Goal: Task Accomplishment & Management: Manage account settings

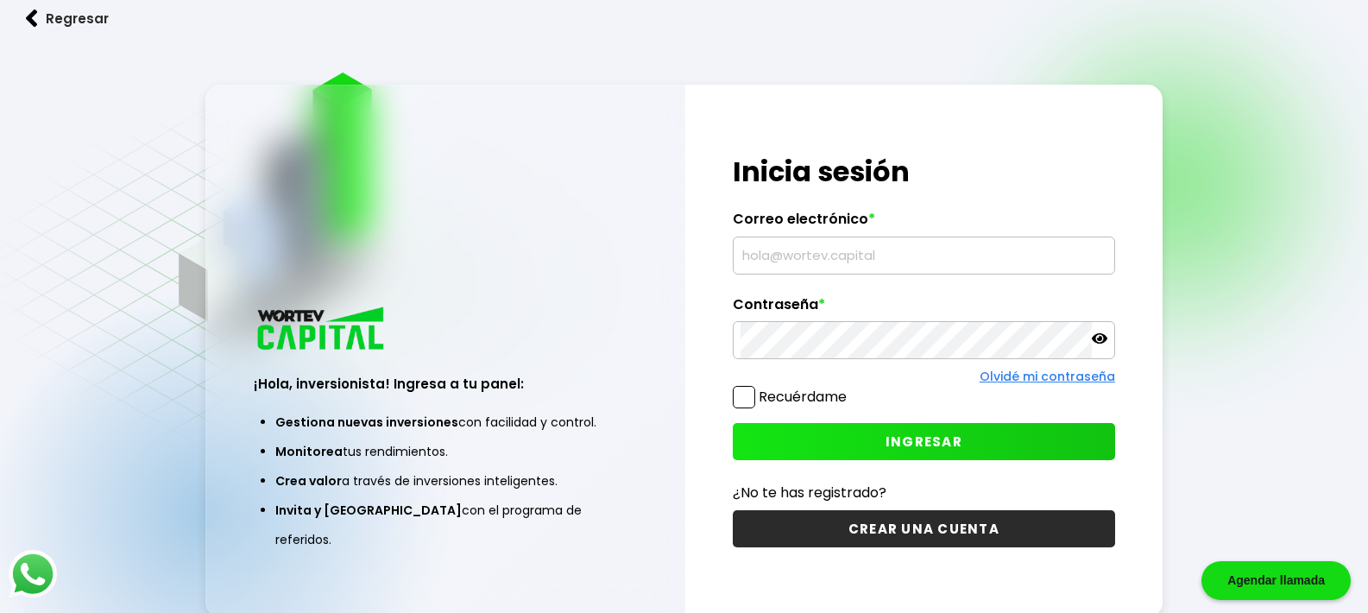
type input "[EMAIL_ADDRESS][DOMAIN_NAME]"
click at [951, 456] on button "INGRESAR" at bounding box center [924, 441] width 382 height 37
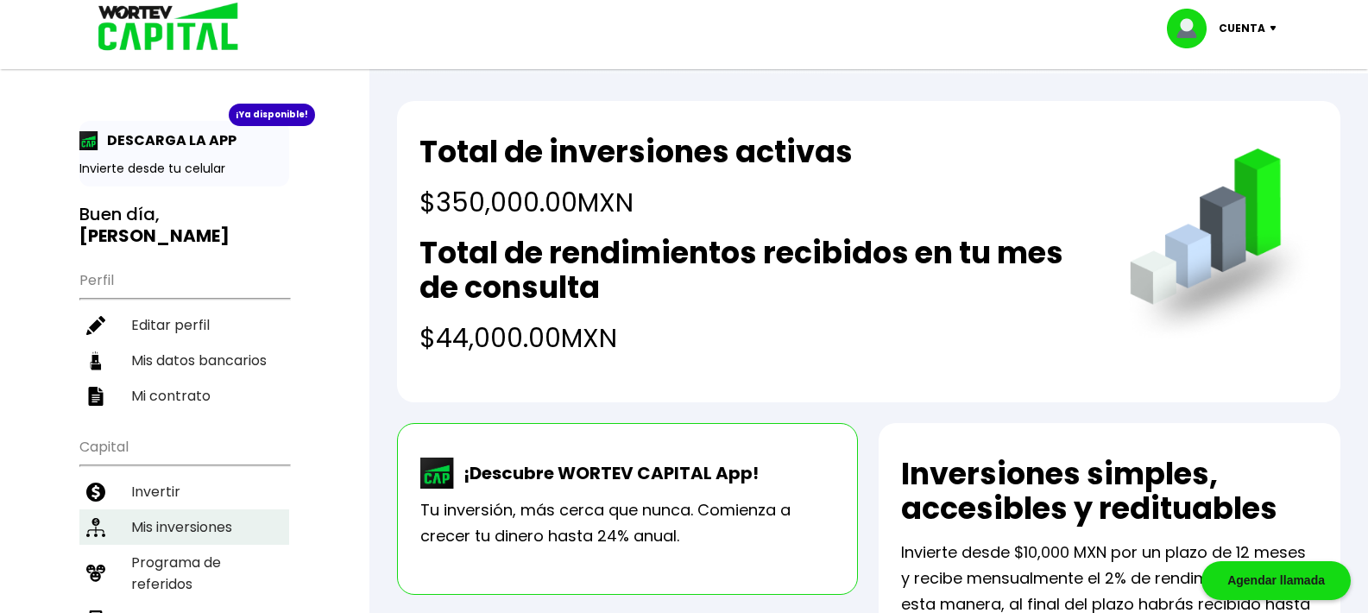
click at [149, 518] on li "Mis inversiones" at bounding box center [184, 526] width 210 height 35
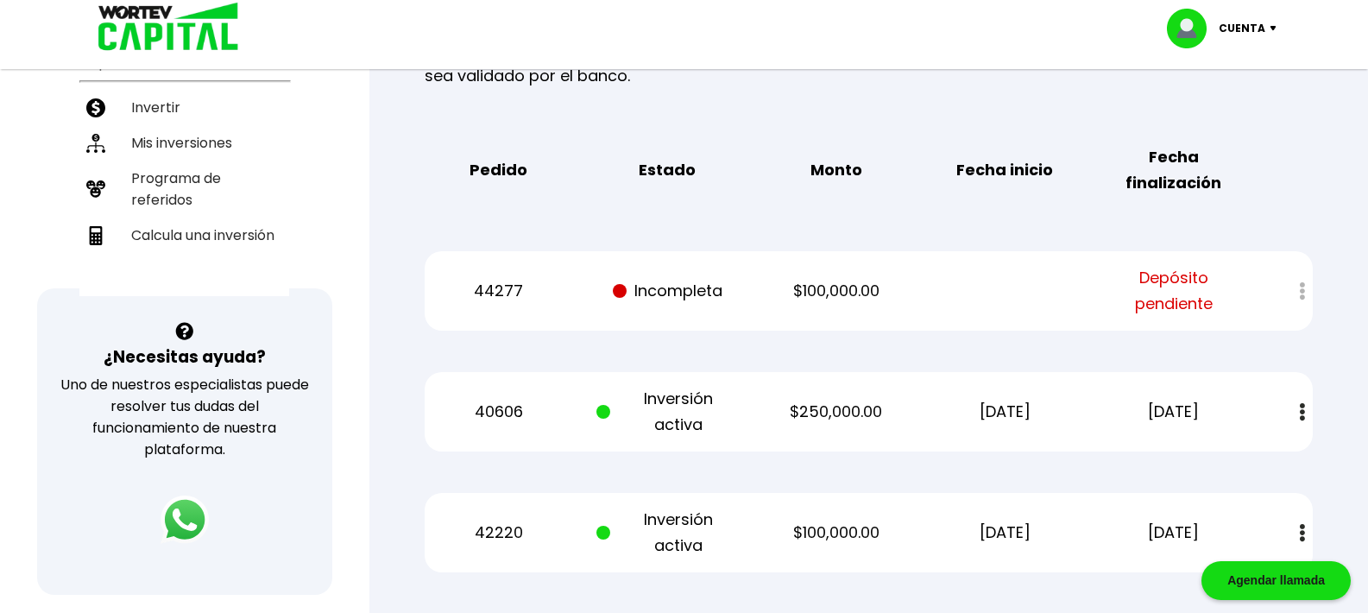
scroll to position [431, 0]
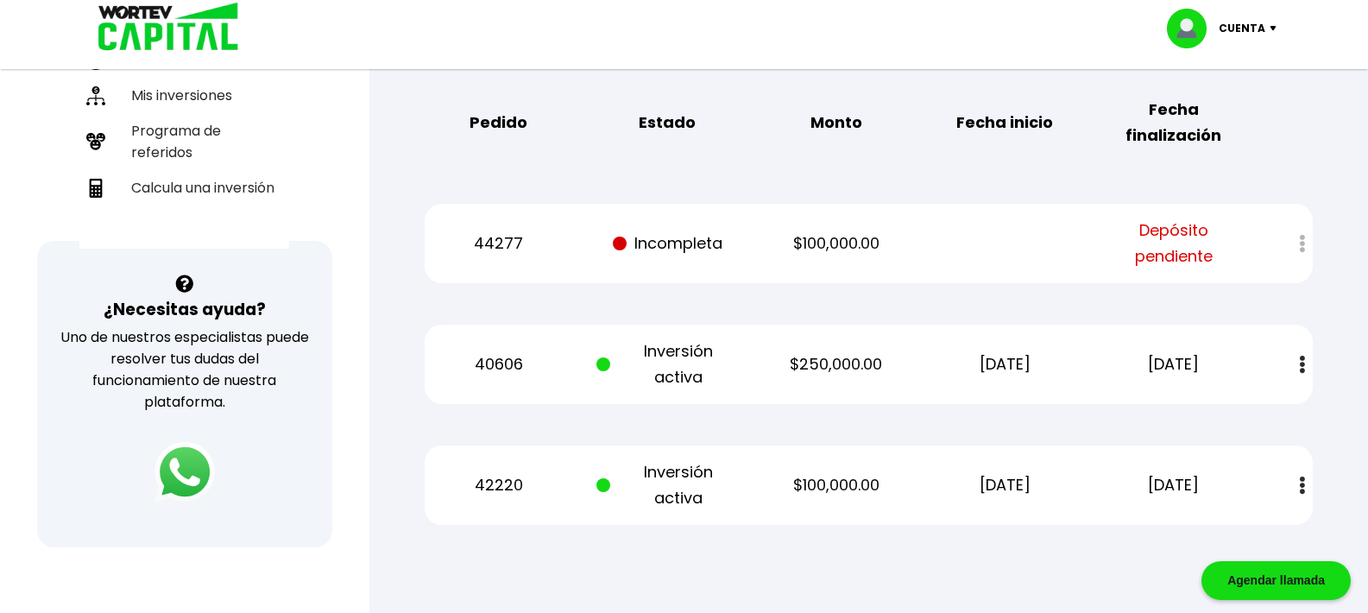
click at [176, 478] on img at bounding box center [184, 472] width 60 height 60
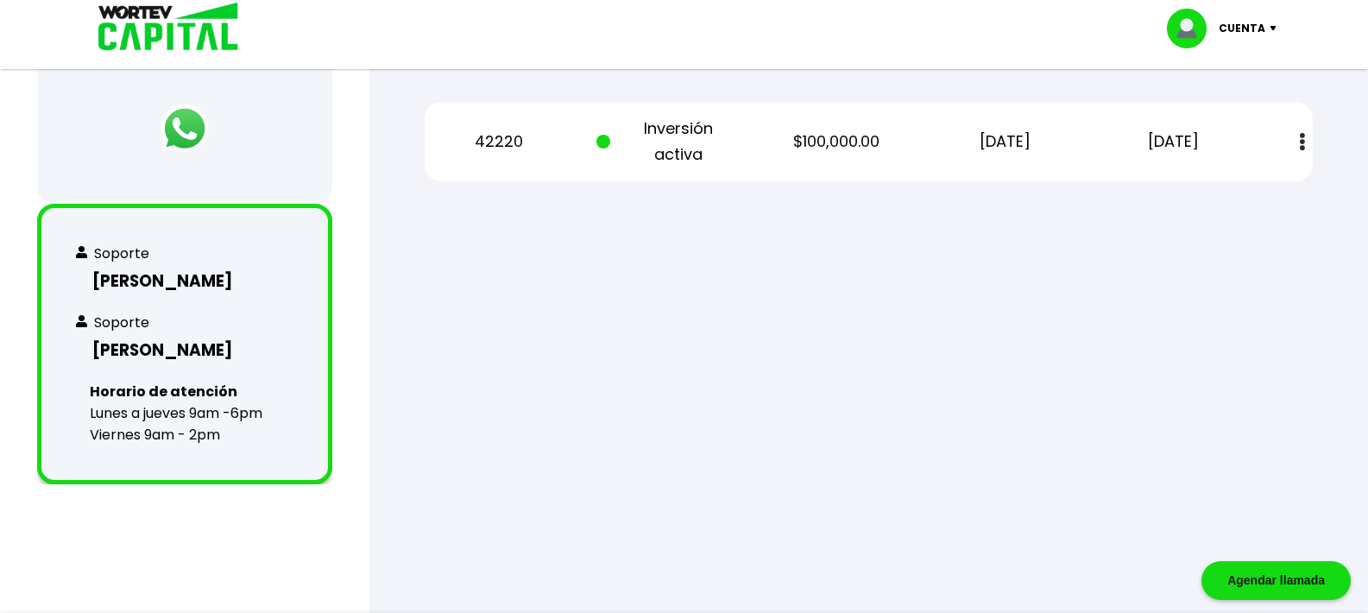
scroll to position [777, 0]
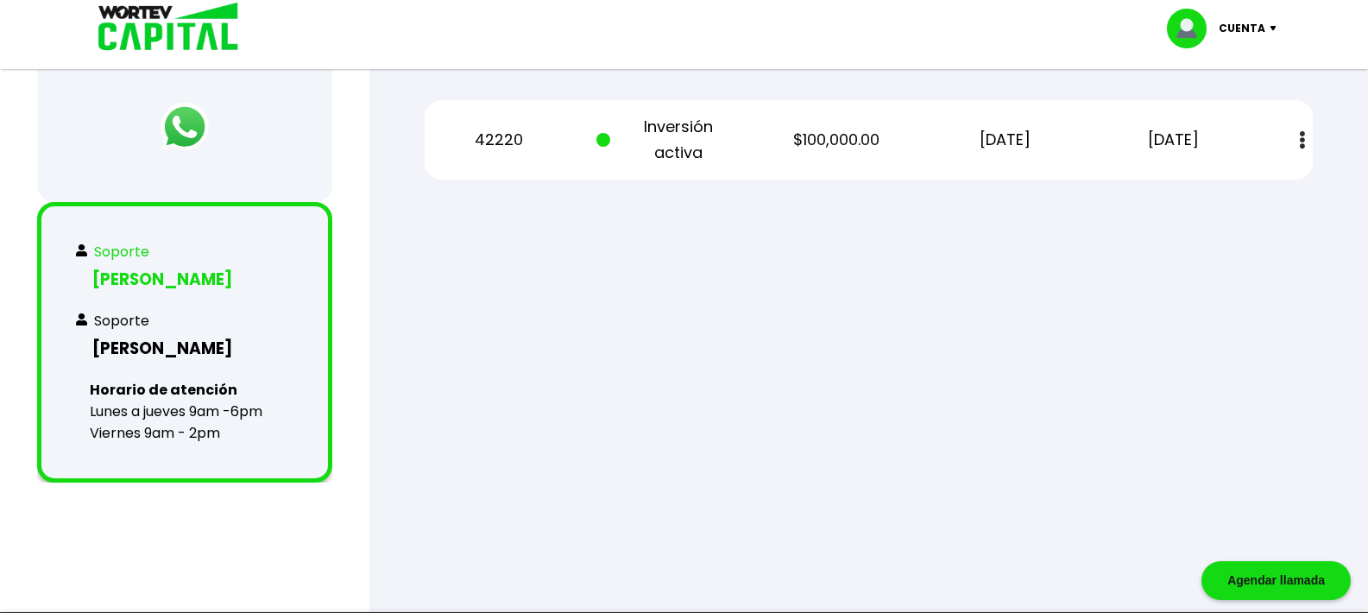
click at [124, 261] on p "Soporte" at bounding box center [121, 252] width 55 height 22
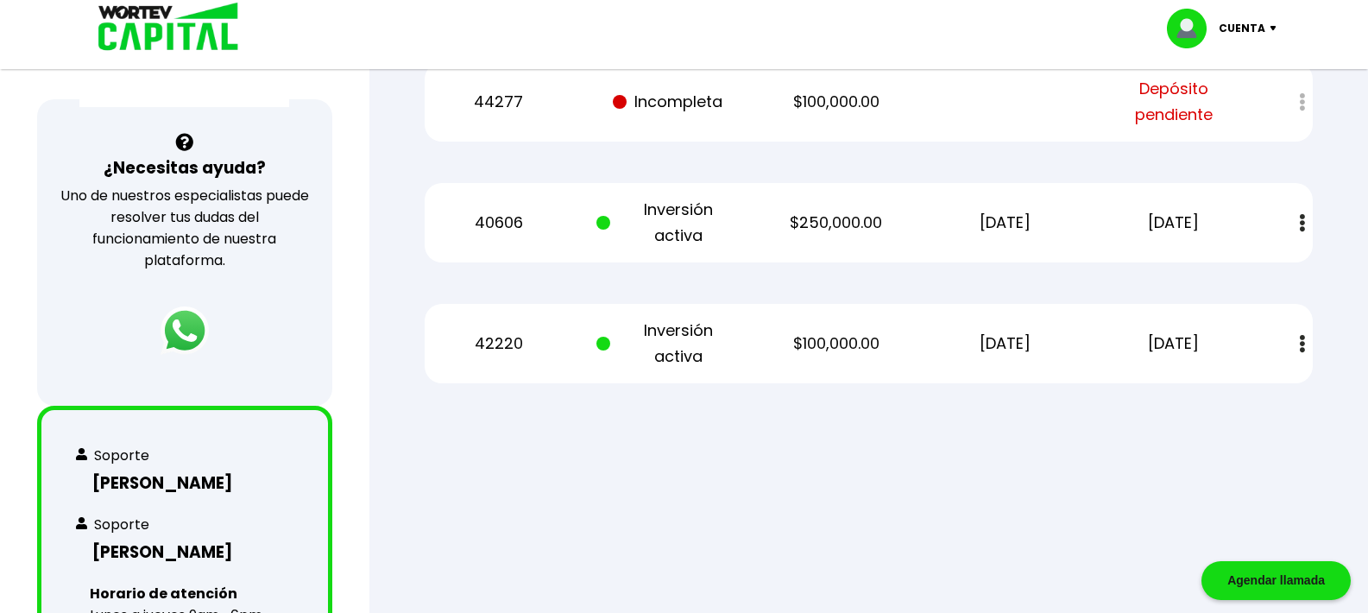
scroll to position [518, 0]
